Goal: Task Accomplishment & Management: Manage account settings

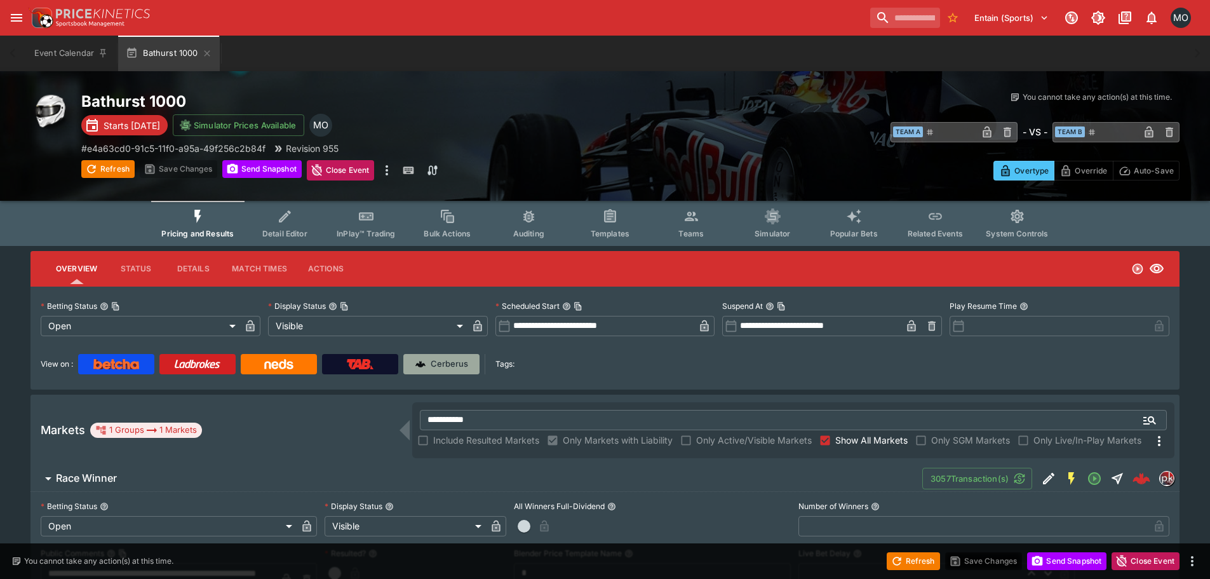
click at [449, 357] on link "Cerberus" at bounding box center [441, 364] width 76 height 20
click at [774, 221] on icon "Event type filters" at bounding box center [773, 216] width 17 height 17
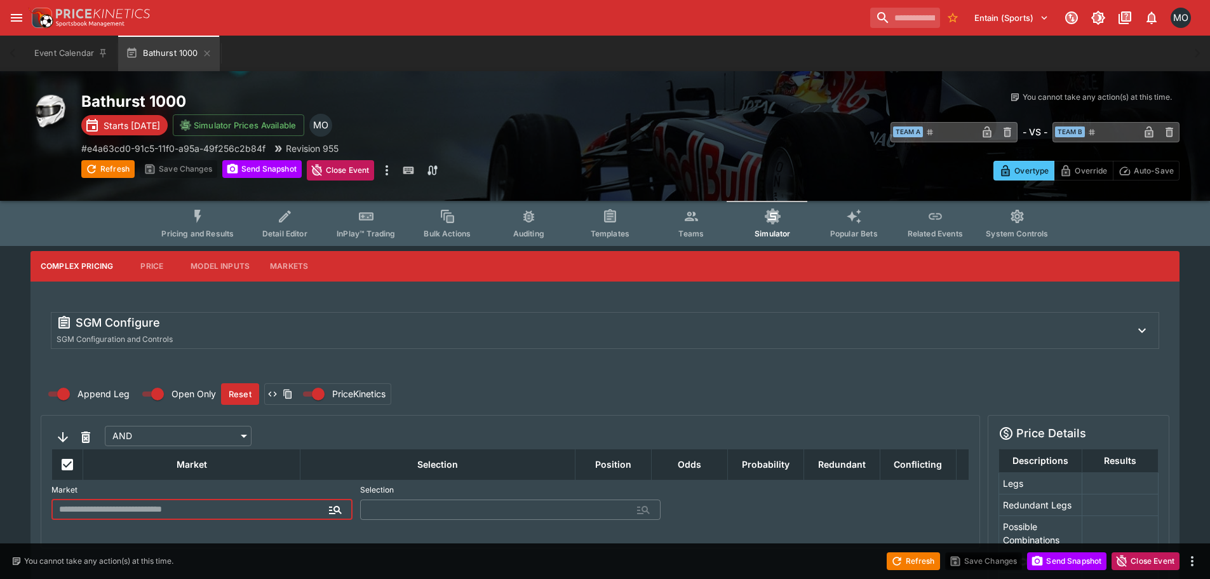
type input "**********"
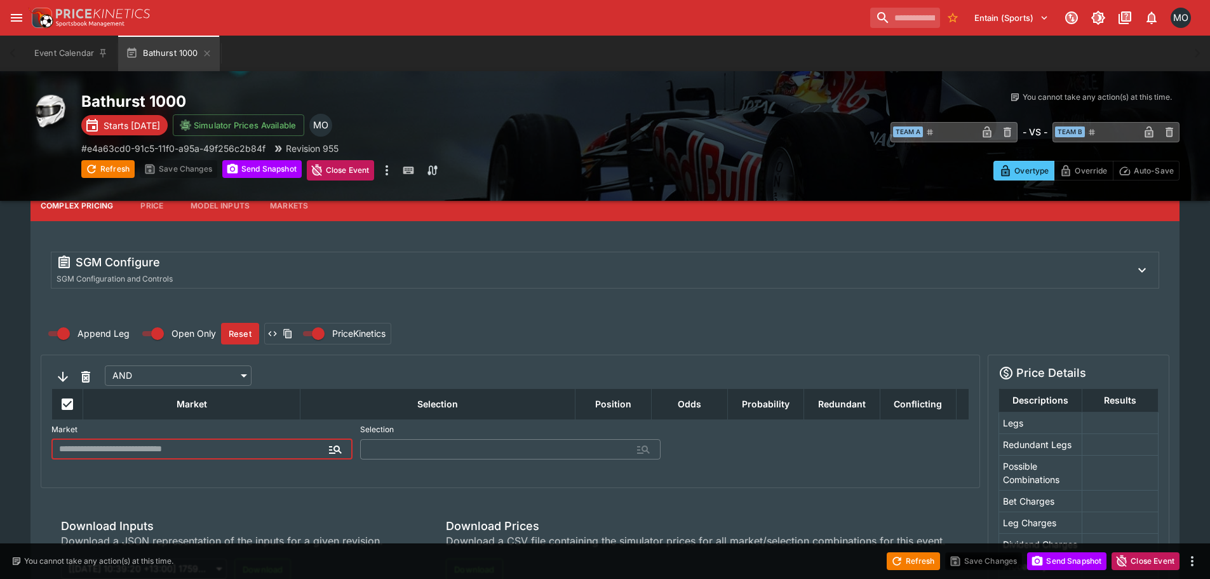
scroll to position [127, 0]
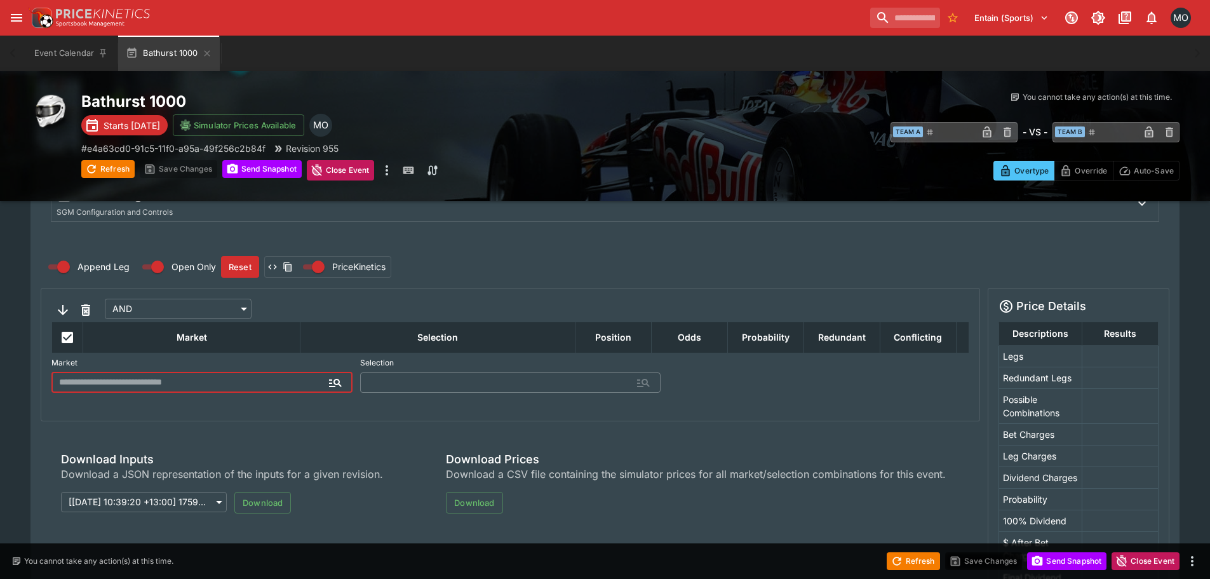
click at [180, 381] on input "text" at bounding box center [191, 382] width 281 height 20
click at [170, 419] on span "ab25dbd7-e19e-406b-b40a-7d90210f8043" at bounding box center [141, 423] width 158 height 10
type input "**********"
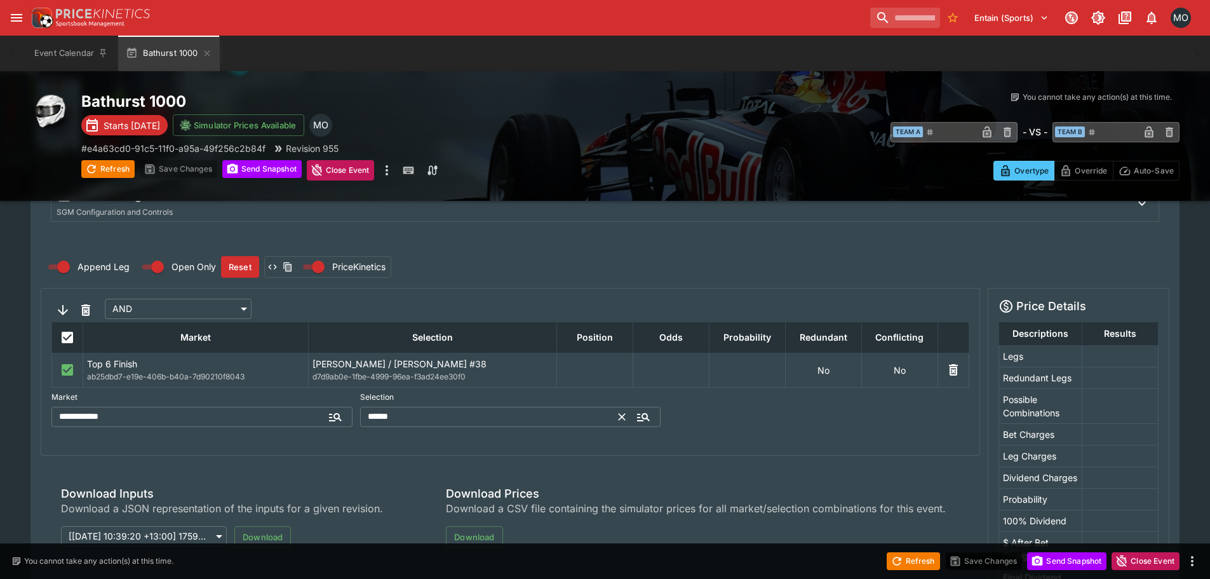
type input "**********"
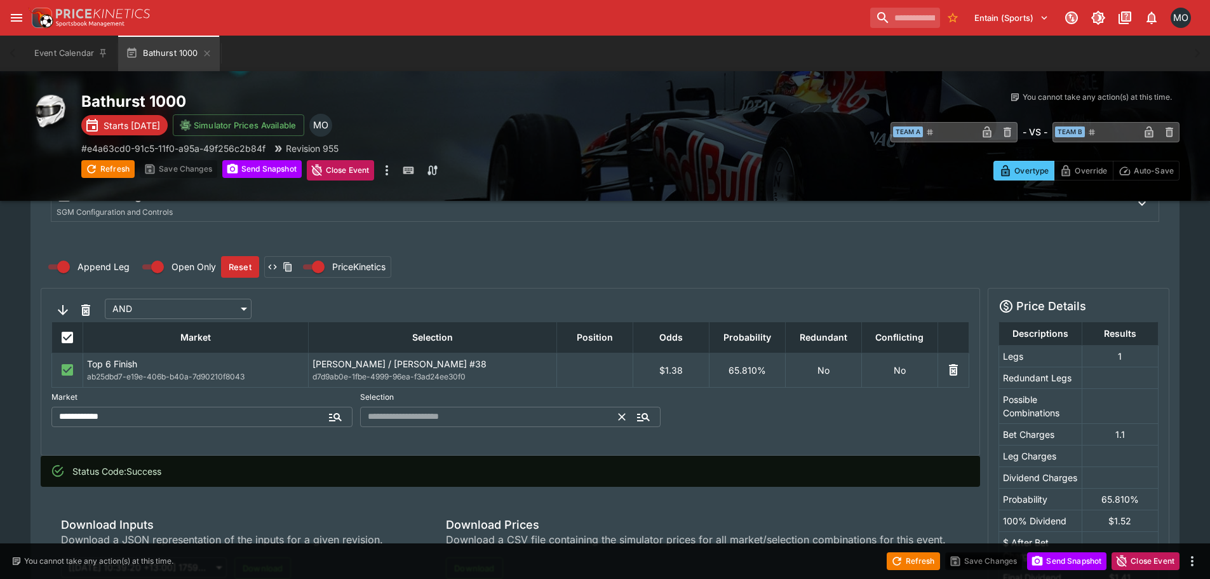
click at [442, 415] on input "text" at bounding box center [490, 417] width 260 height 20
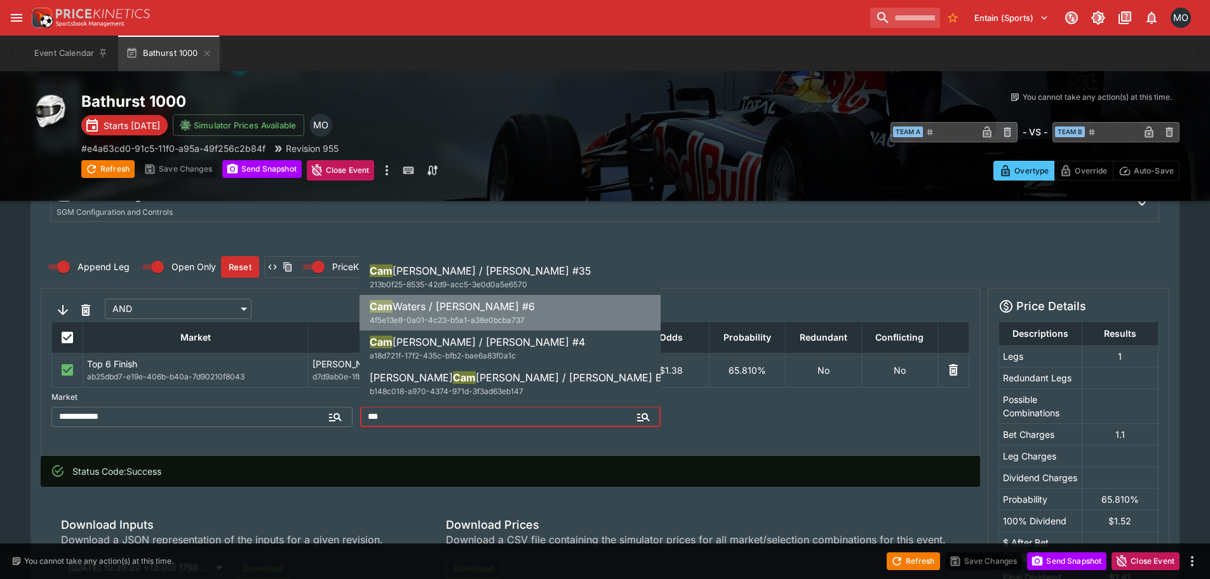
click at [436, 318] on span "4f5e13e8-0a01-4c23-b5a1-a38e0bcba737" at bounding box center [447, 320] width 155 height 10
type input "**********"
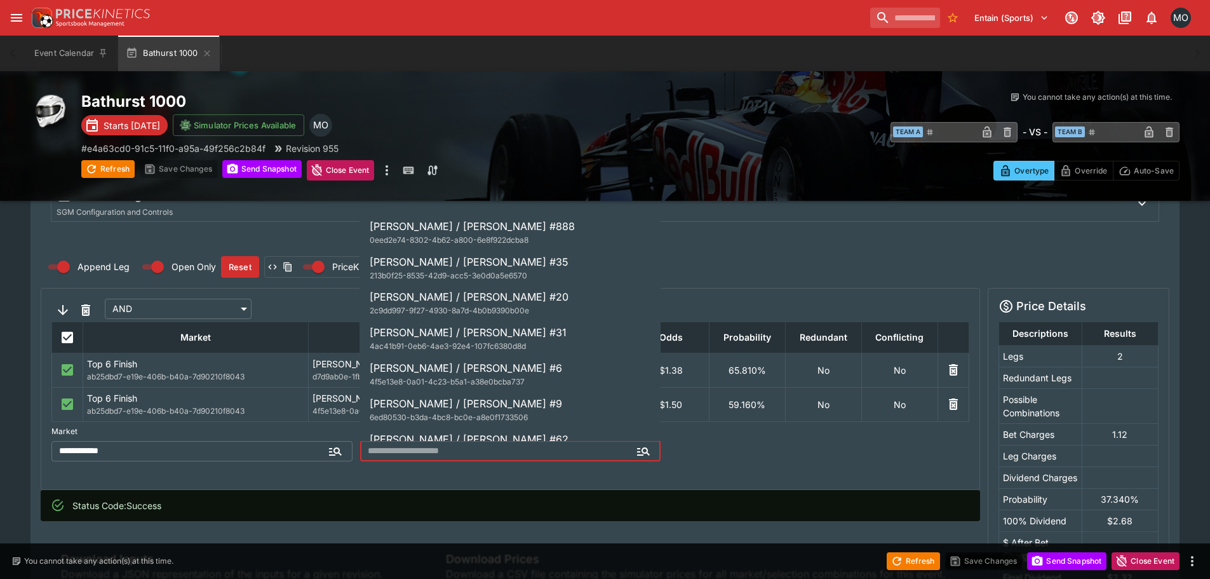
click at [531, 442] on input "text" at bounding box center [500, 451] width 281 height 20
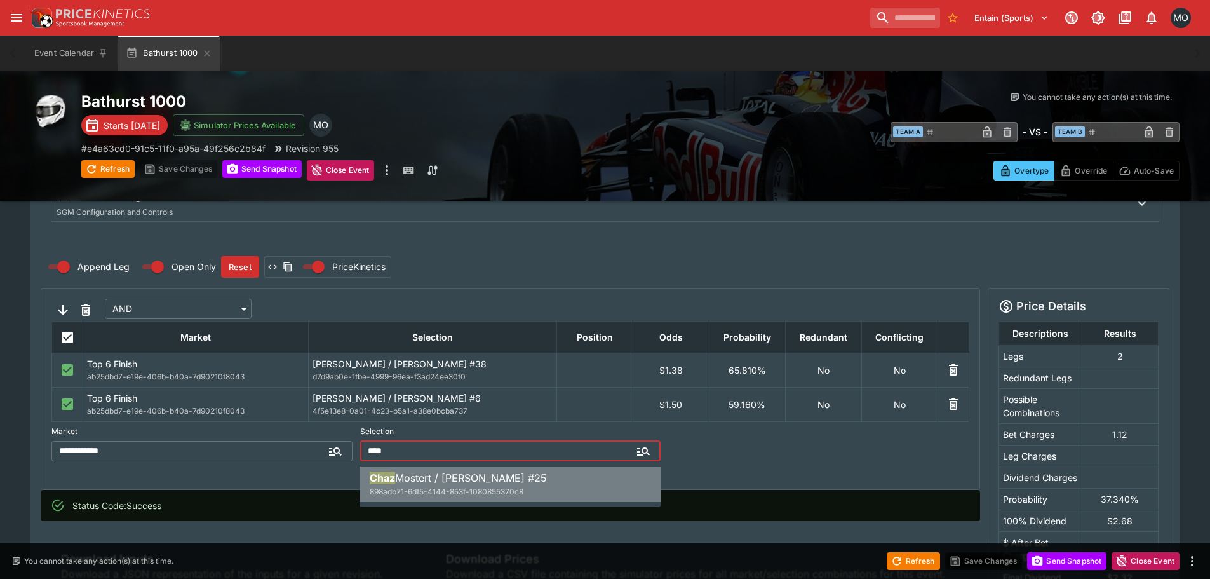
click at [518, 471] on span "Mostert / [PERSON_NAME] #25" at bounding box center [471, 477] width 152 height 13
type input "**********"
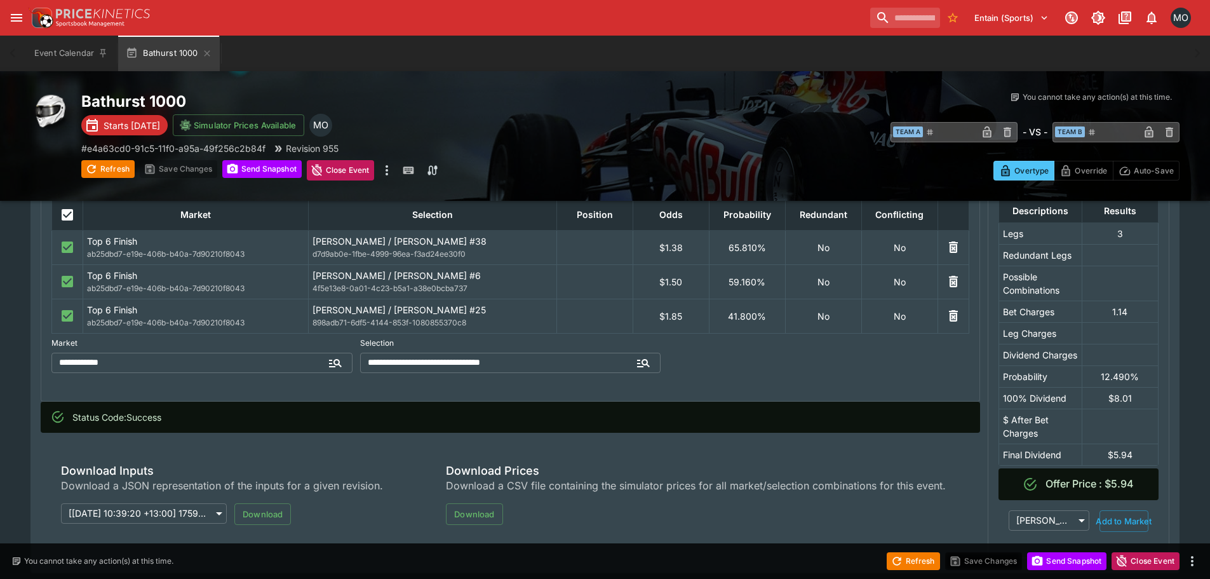
scroll to position [229, 0]
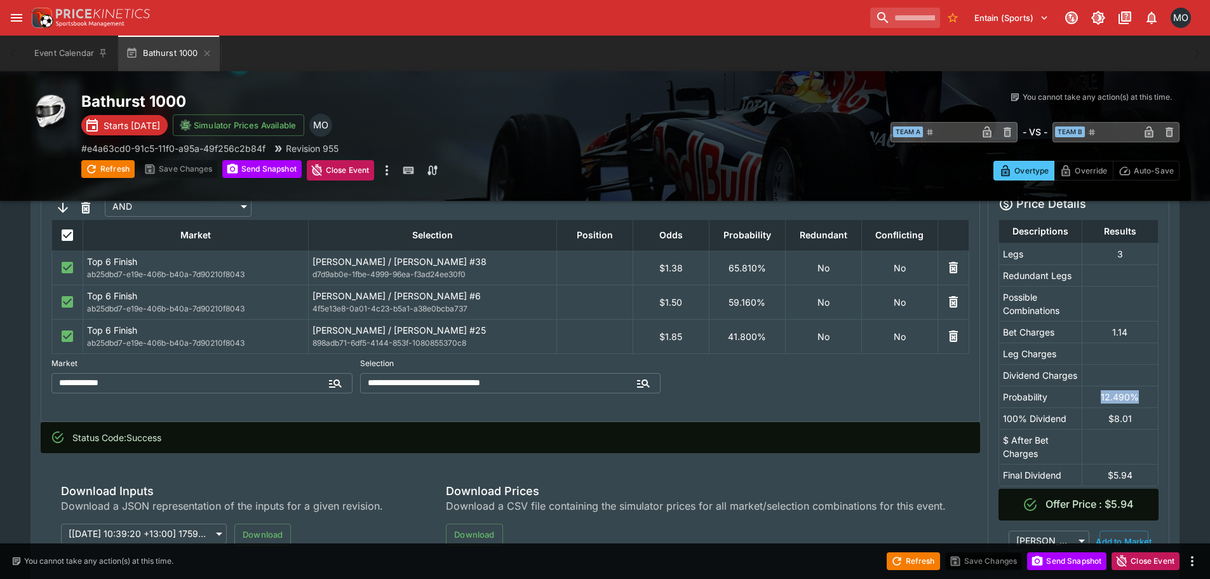
drag, startPoint x: 1099, startPoint y: 391, endPoint x: 1142, endPoint y: 391, distance: 43.2
click at [1142, 391] on td "12.490%" at bounding box center [1120, 397] width 76 height 22
click at [1141, 393] on td "12.490%" at bounding box center [1120, 397] width 76 height 22
drag, startPoint x: 956, startPoint y: 330, endPoint x: 955, endPoint y: 320, distance: 10.9
click at [956, 330] on icon "button" at bounding box center [953, 335] width 15 height 15
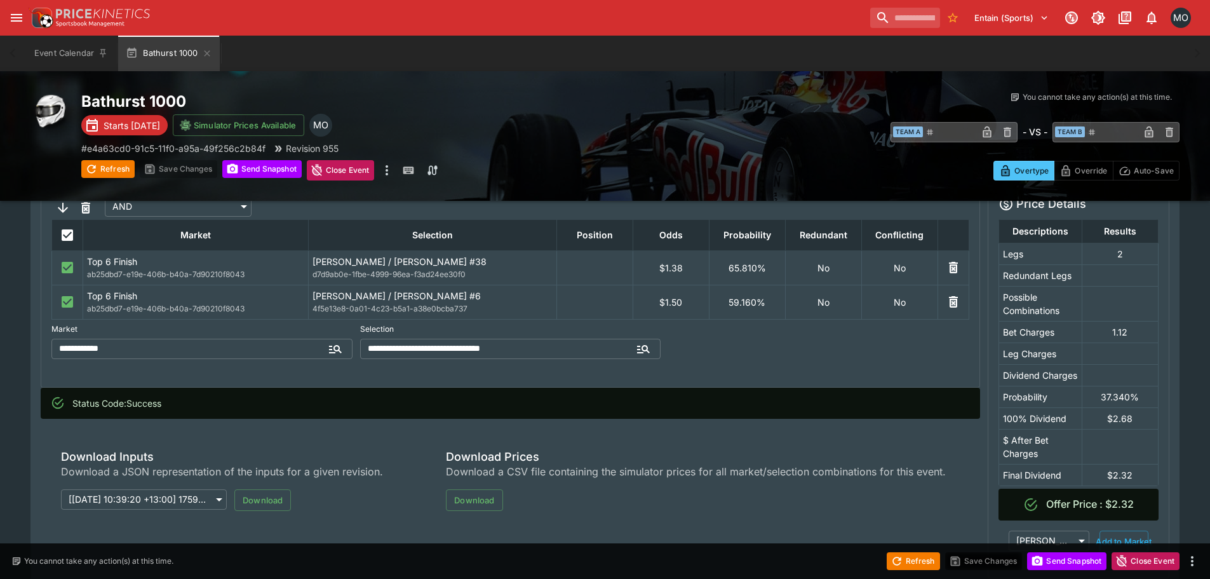
click at [949, 294] on icon "button" at bounding box center [953, 301] width 15 height 15
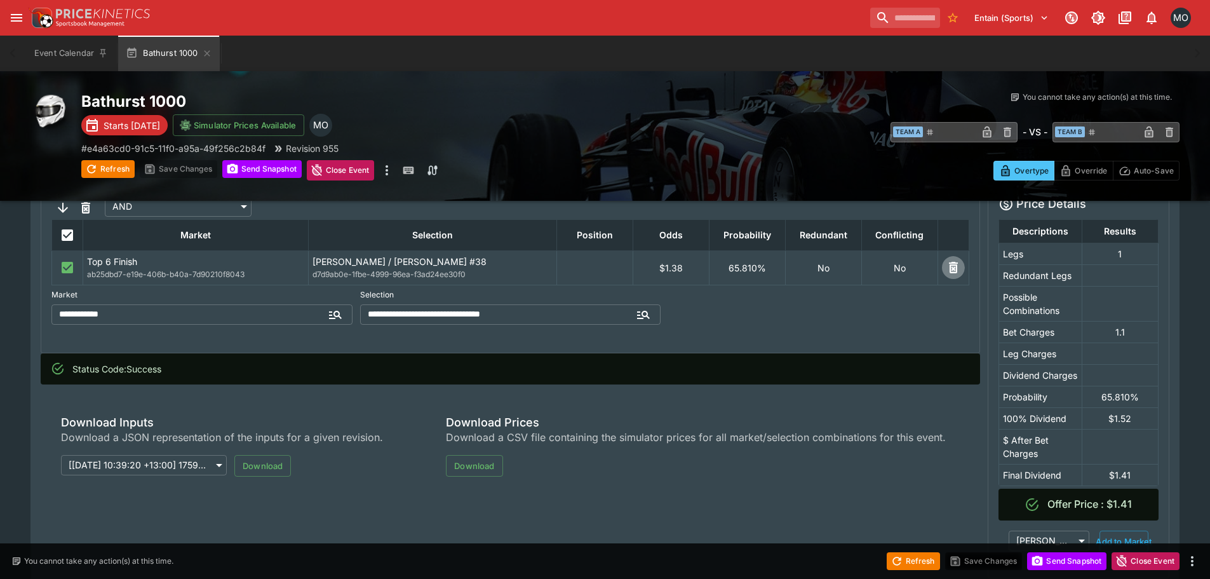
click at [954, 264] on icon "button" at bounding box center [953, 267] width 9 height 11
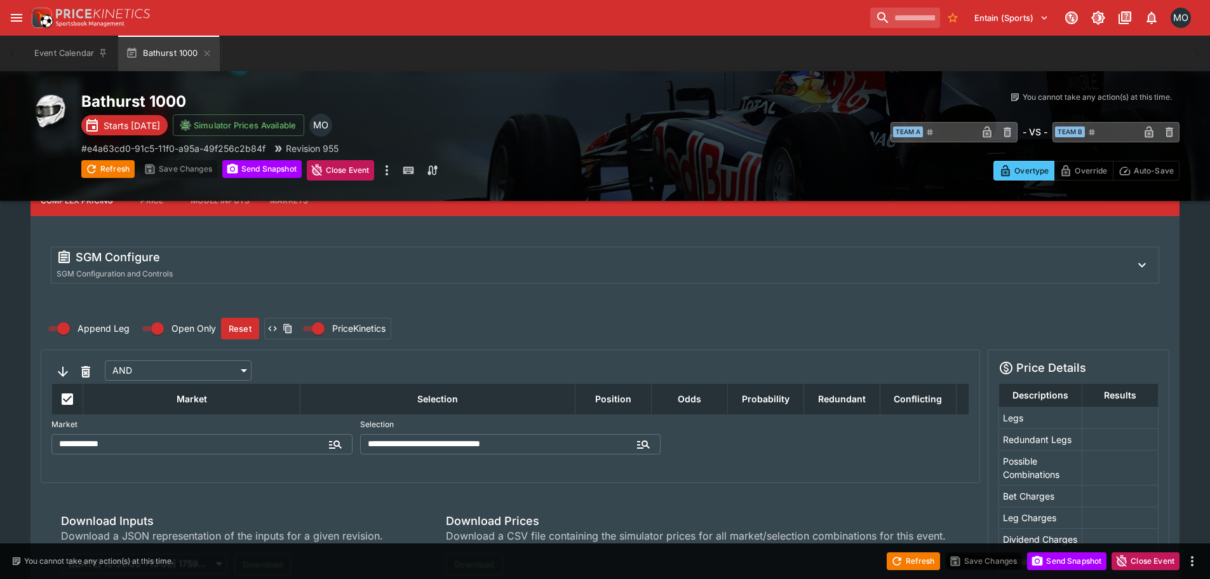
scroll to position [0, 0]
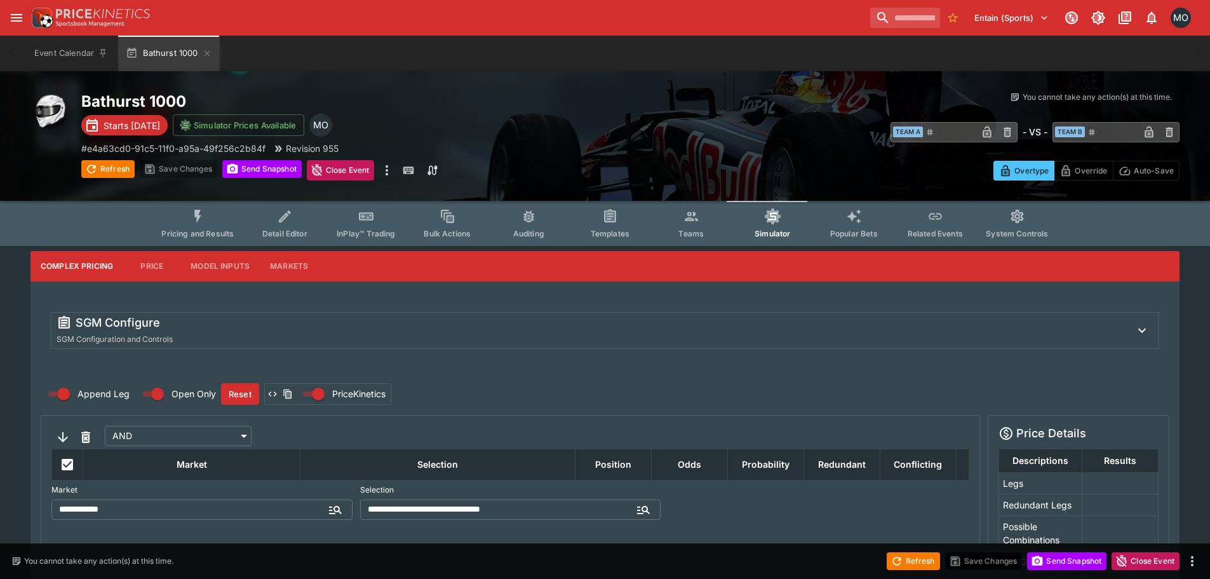
click at [866, 232] on span "Popular Bets" at bounding box center [854, 234] width 48 height 10
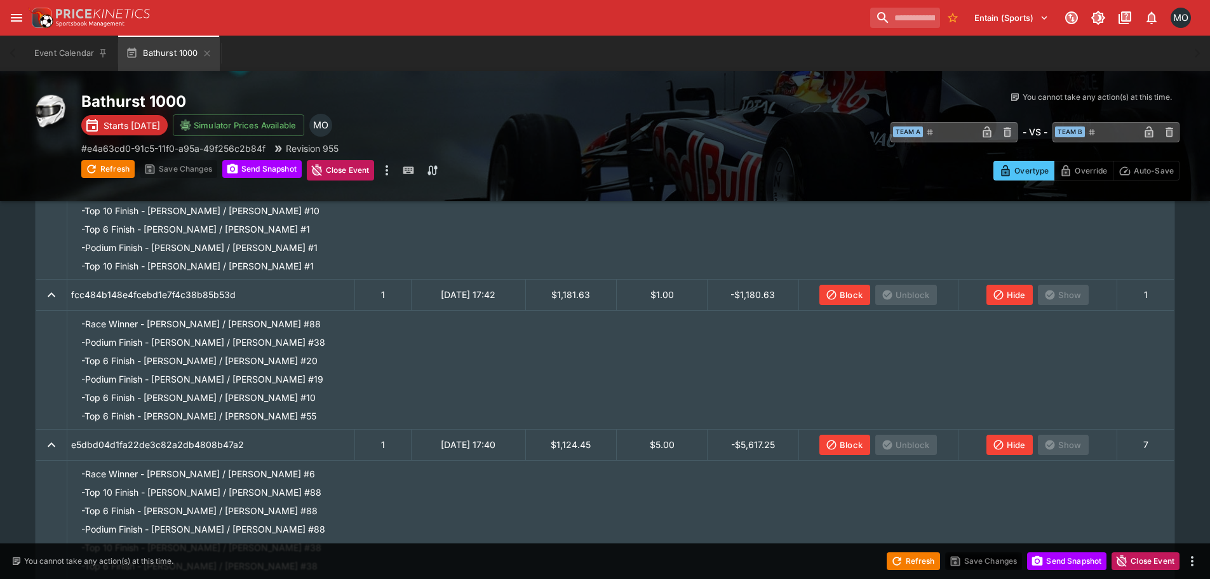
scroll to position [1779, 0]
click at [848, 300] on button "Block" at bounding box center [845, 297] width 51 height 20
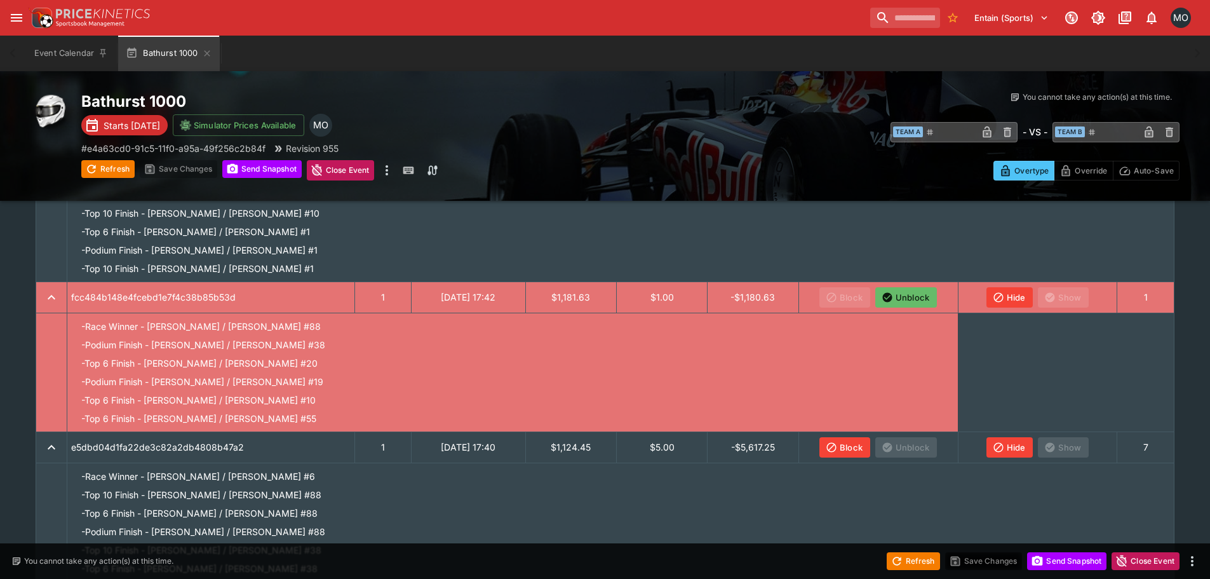
click at [1015, 295] on button "Hide" at bounding box center [1010, 297] width 47 height 20
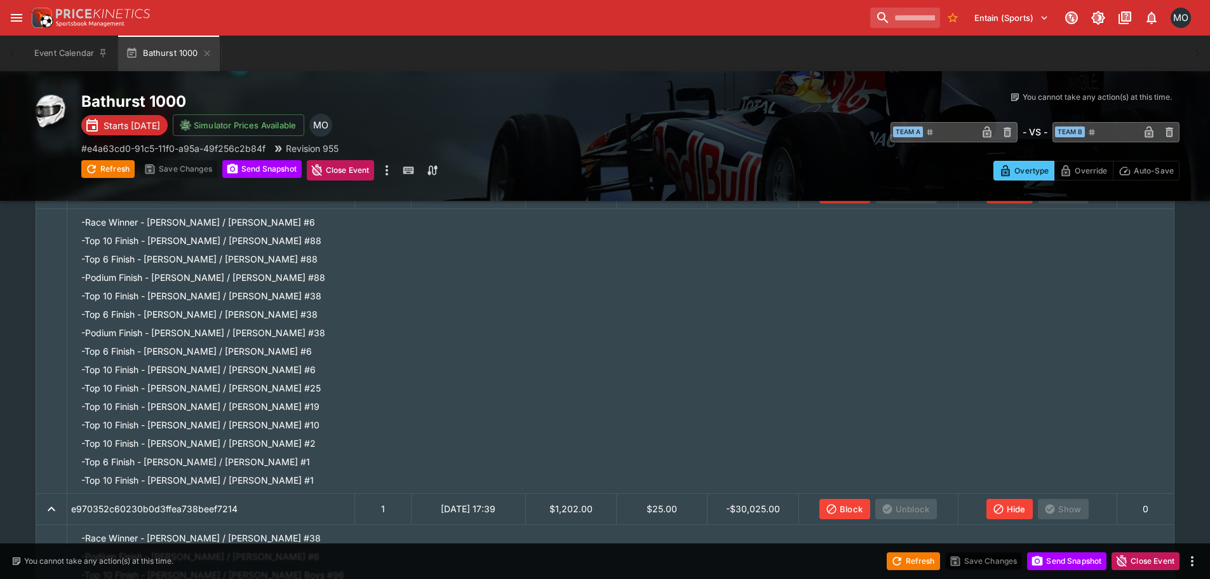
scroll to position [2351, 0]
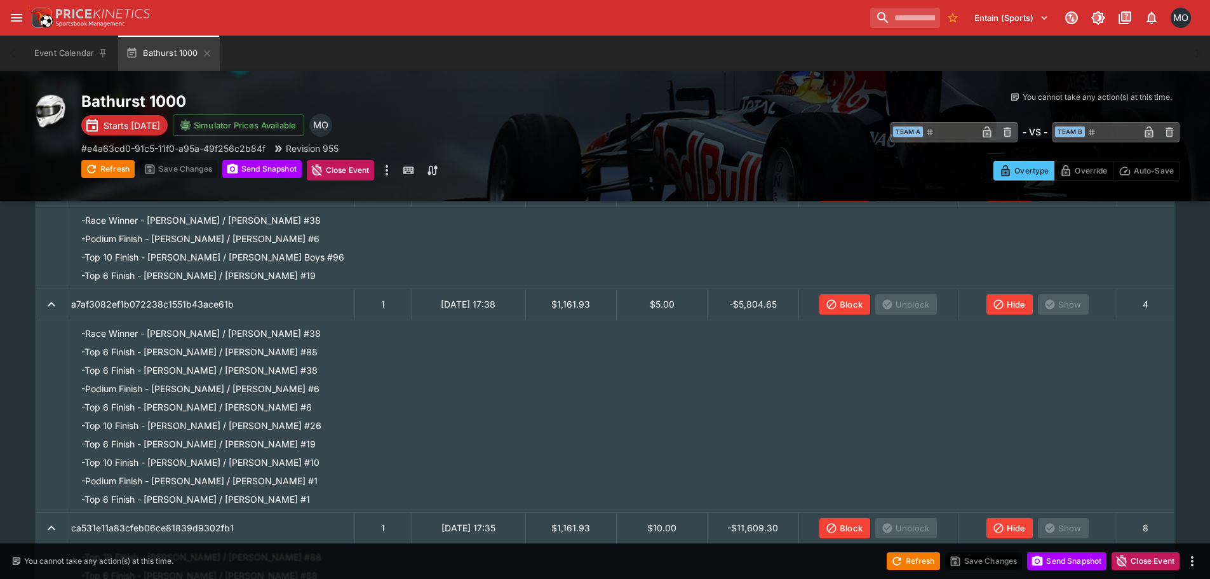
click at [856, 304] on button "Block" at bounding box center [845, 304] width 51 height 20
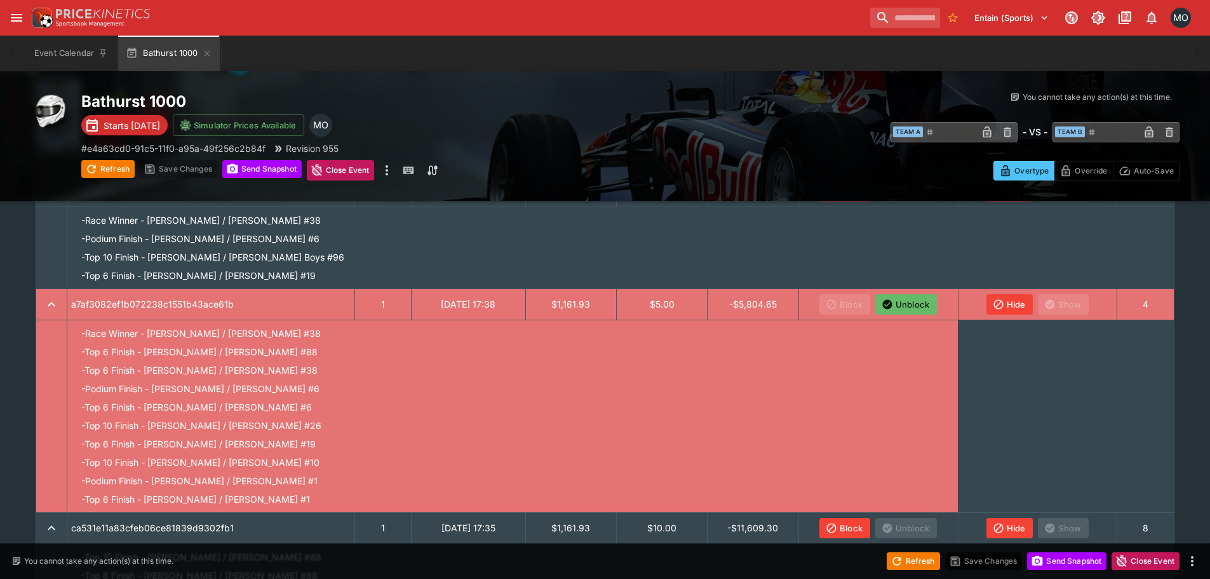
click at [1018, 306] on button "Hide" at bounding box center [1010, 304] width 47 height 20
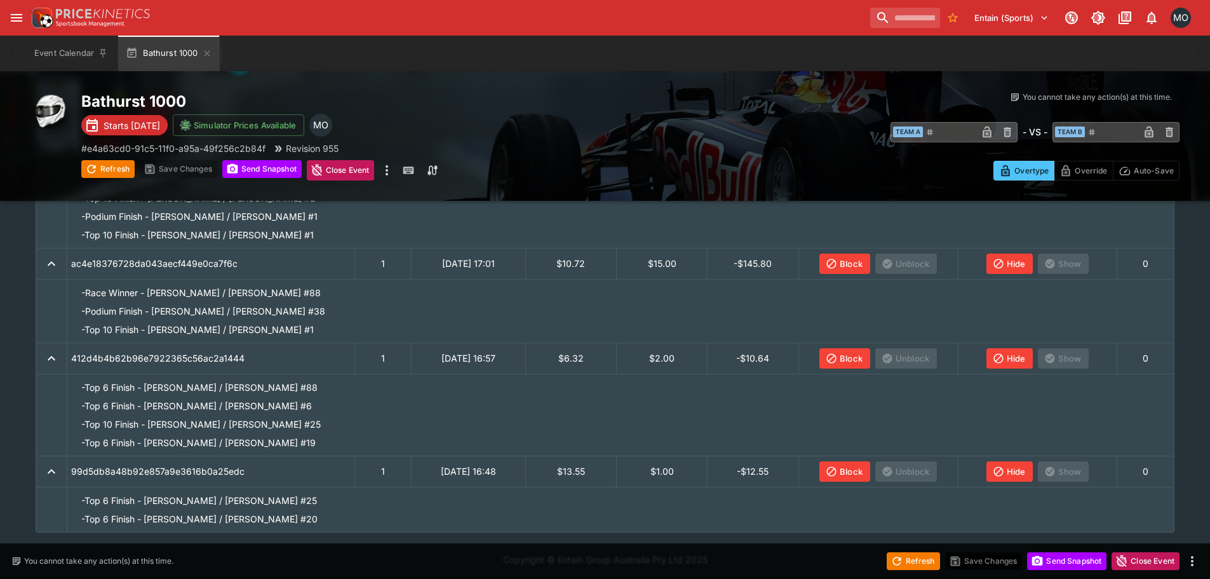
scroll to position [3028, 0]
